Goal: Navigation & Orientation: Find specific page/section

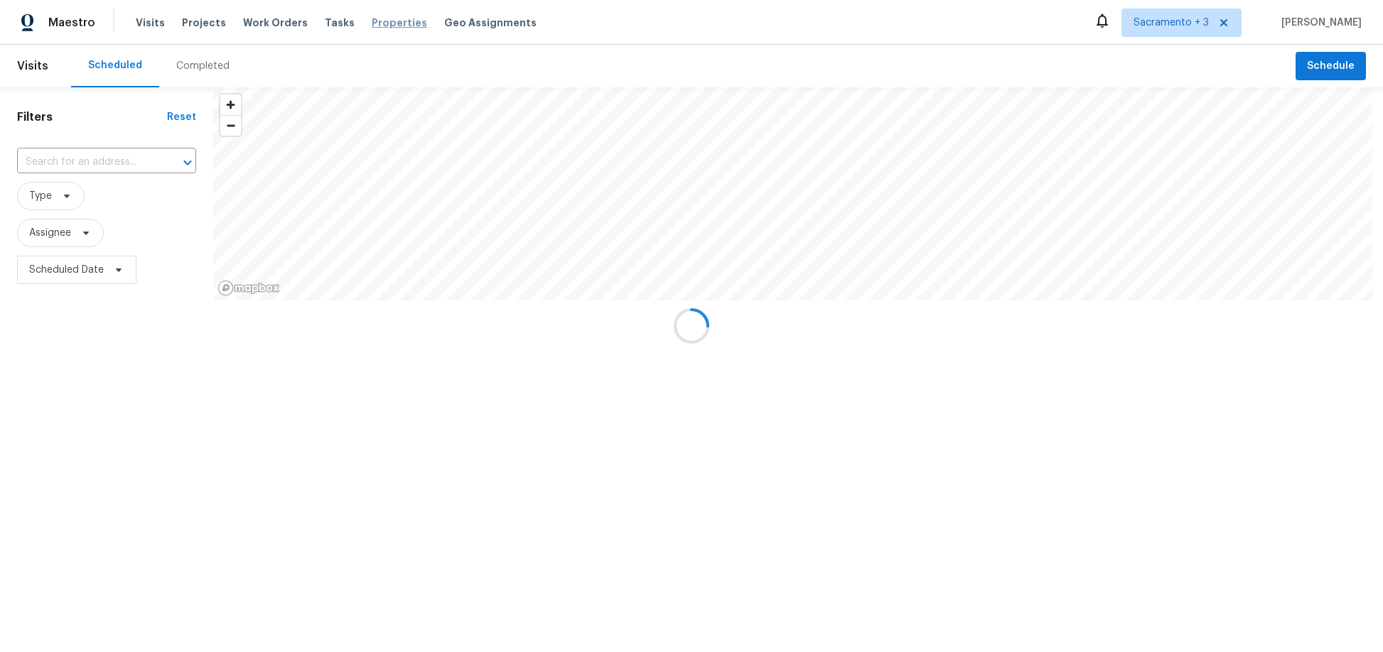
click at [372, 21] on span "Properties" at bounding box center [399, 23] width 55 height 14
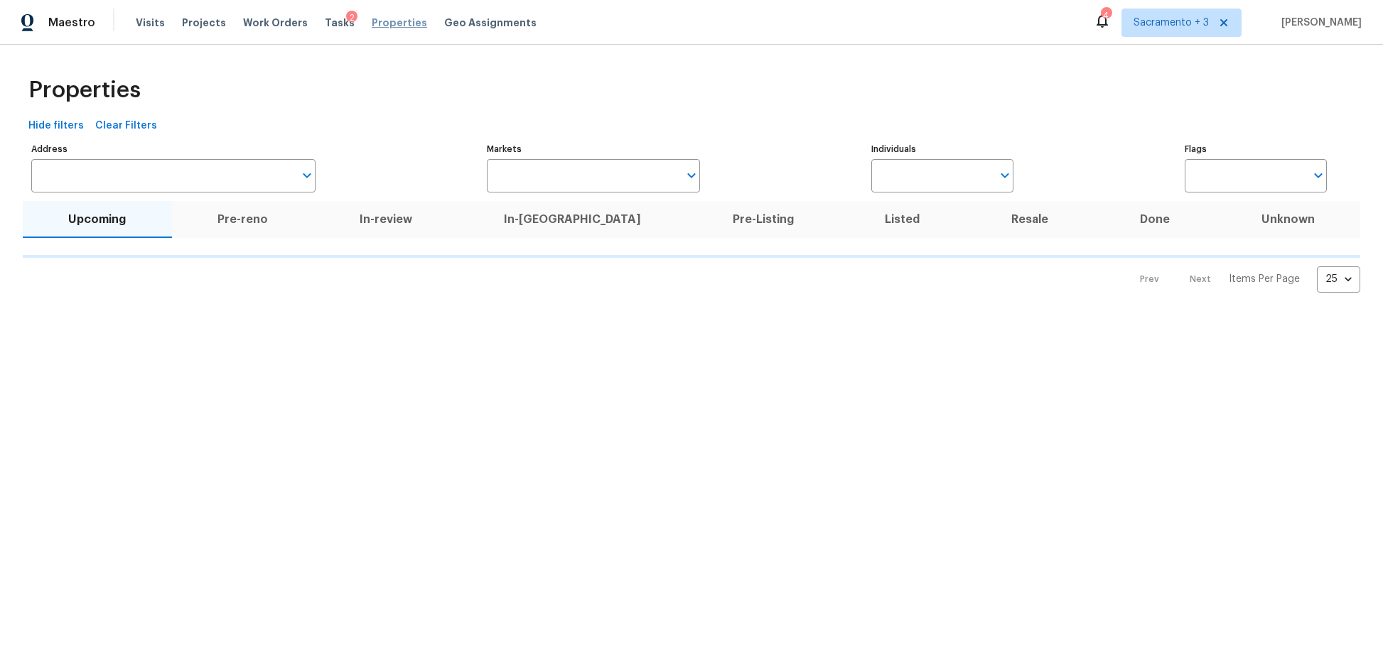
click at [372, 28] on span "Properties" at bounding box center [399, 23] width 55 height 14
